Goal: Information Seeking & Learning: Learn about a topic

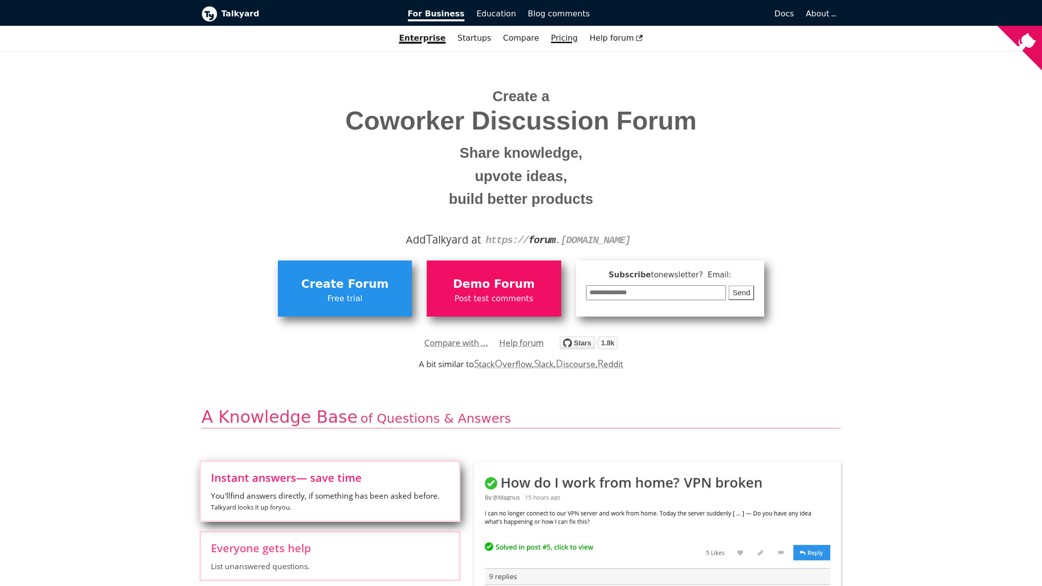
click at [564, 39] on link "Pricing" at bounding box center [564, 38] width 39 height 17
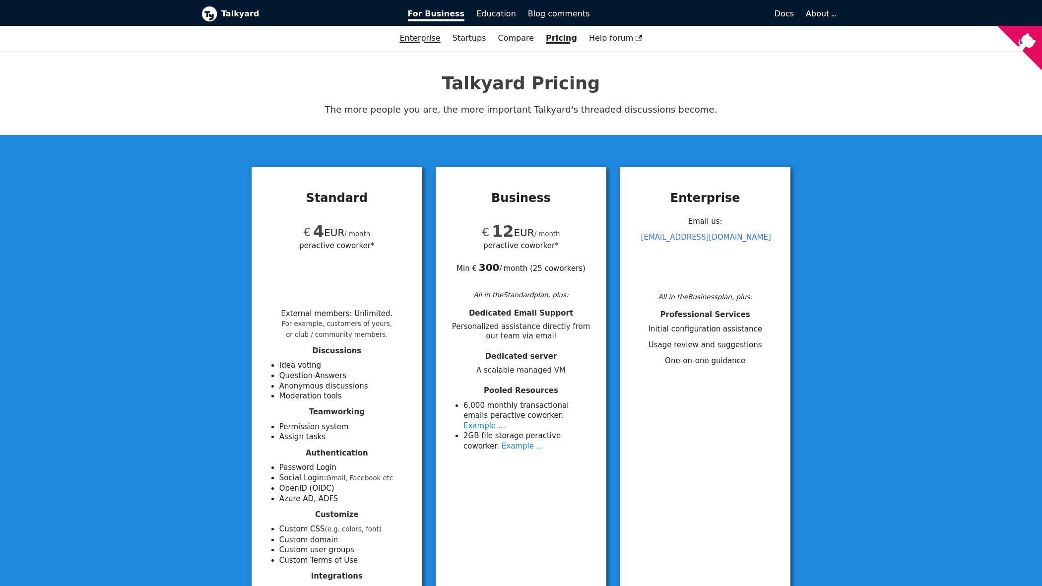
click at [440, 40] on link "Enterprise" at bounding box center [420, 38] width 53 height 17
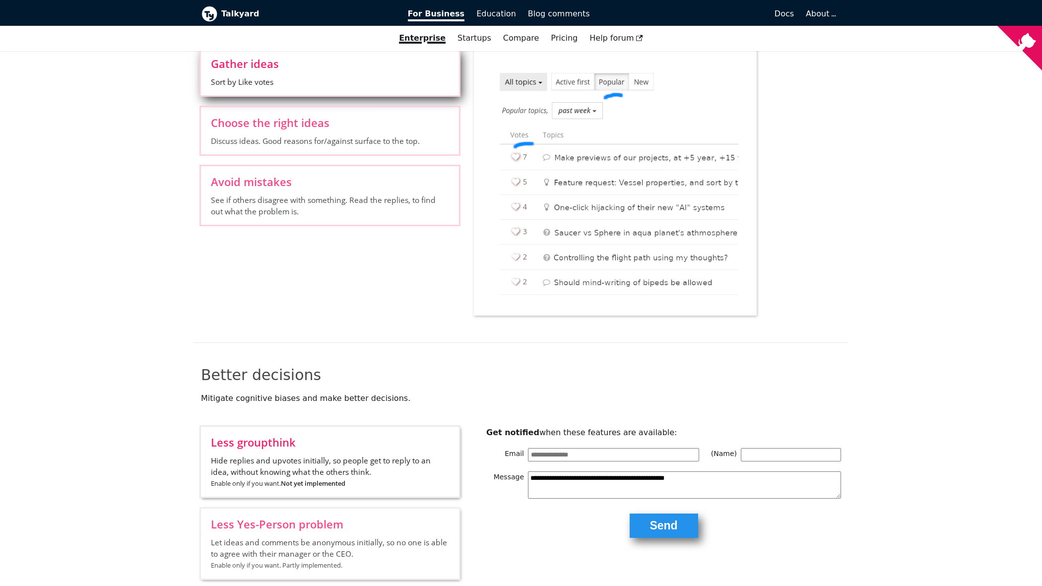
scroll to position [968, 0]
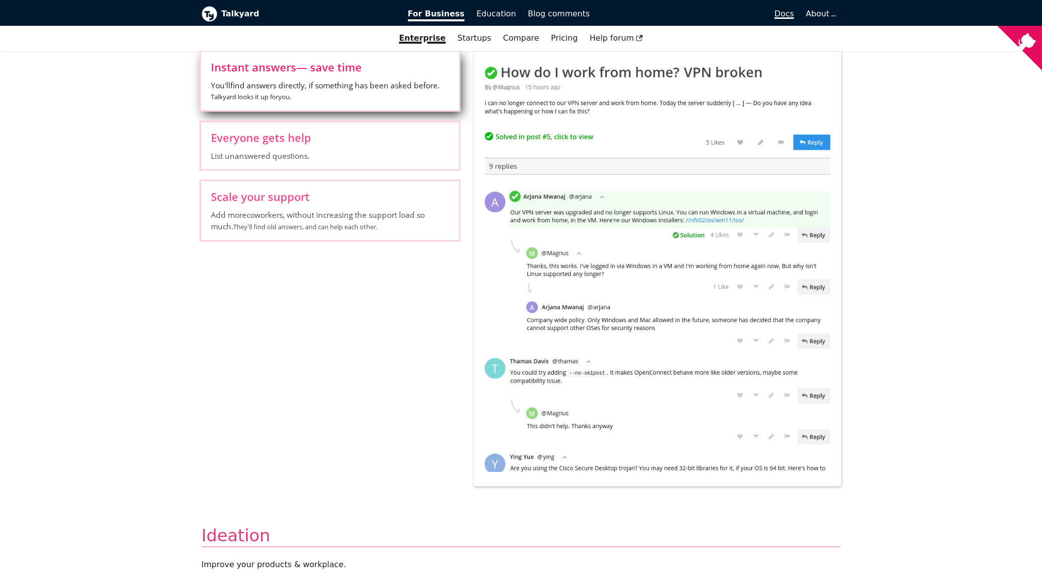
scroll to position [412, 0]
